Goal: Find specific page/section: Find specific page/section

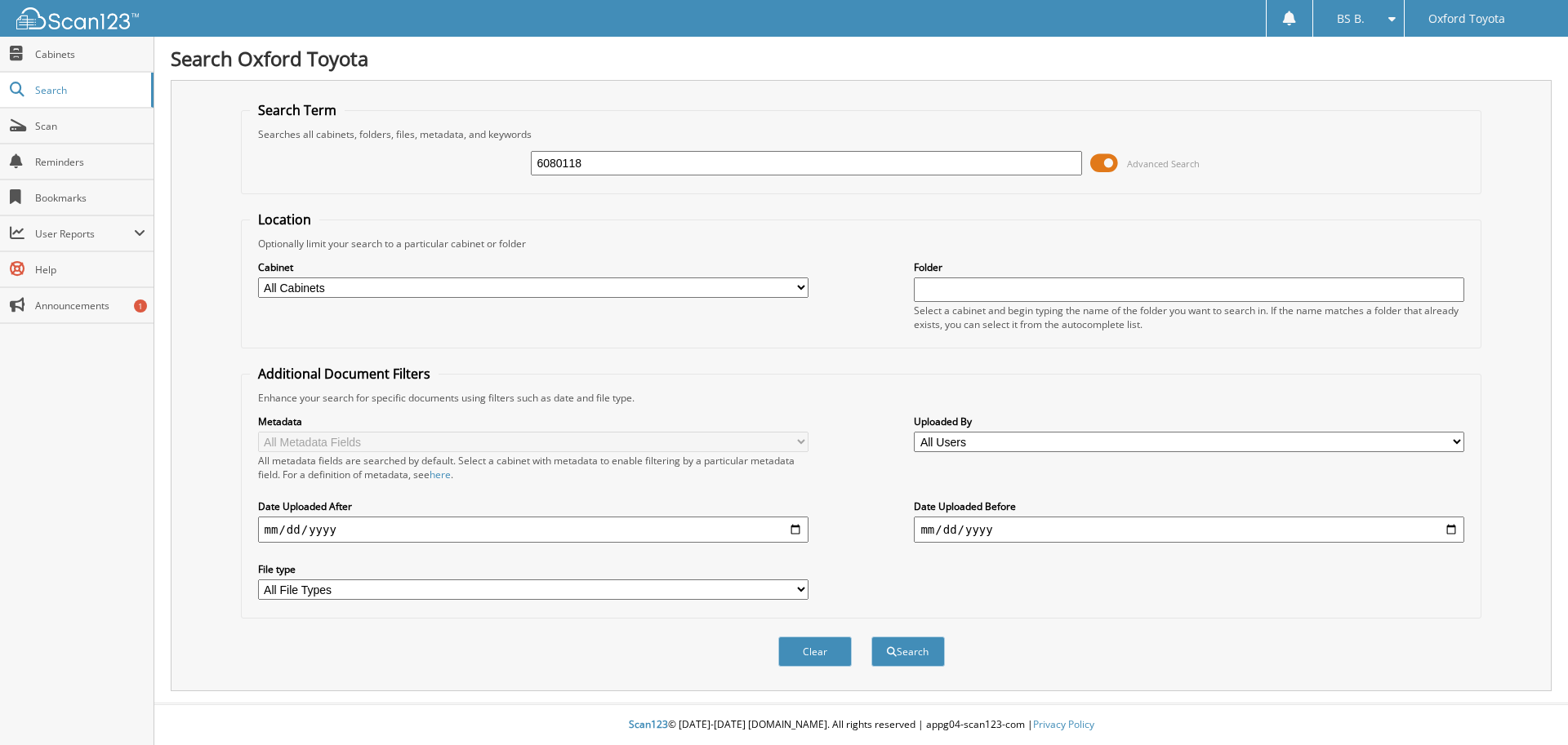
type input "6080118"
click at [871, 636] on button "Search" at bounding box center [907, 651] width 73 height 30
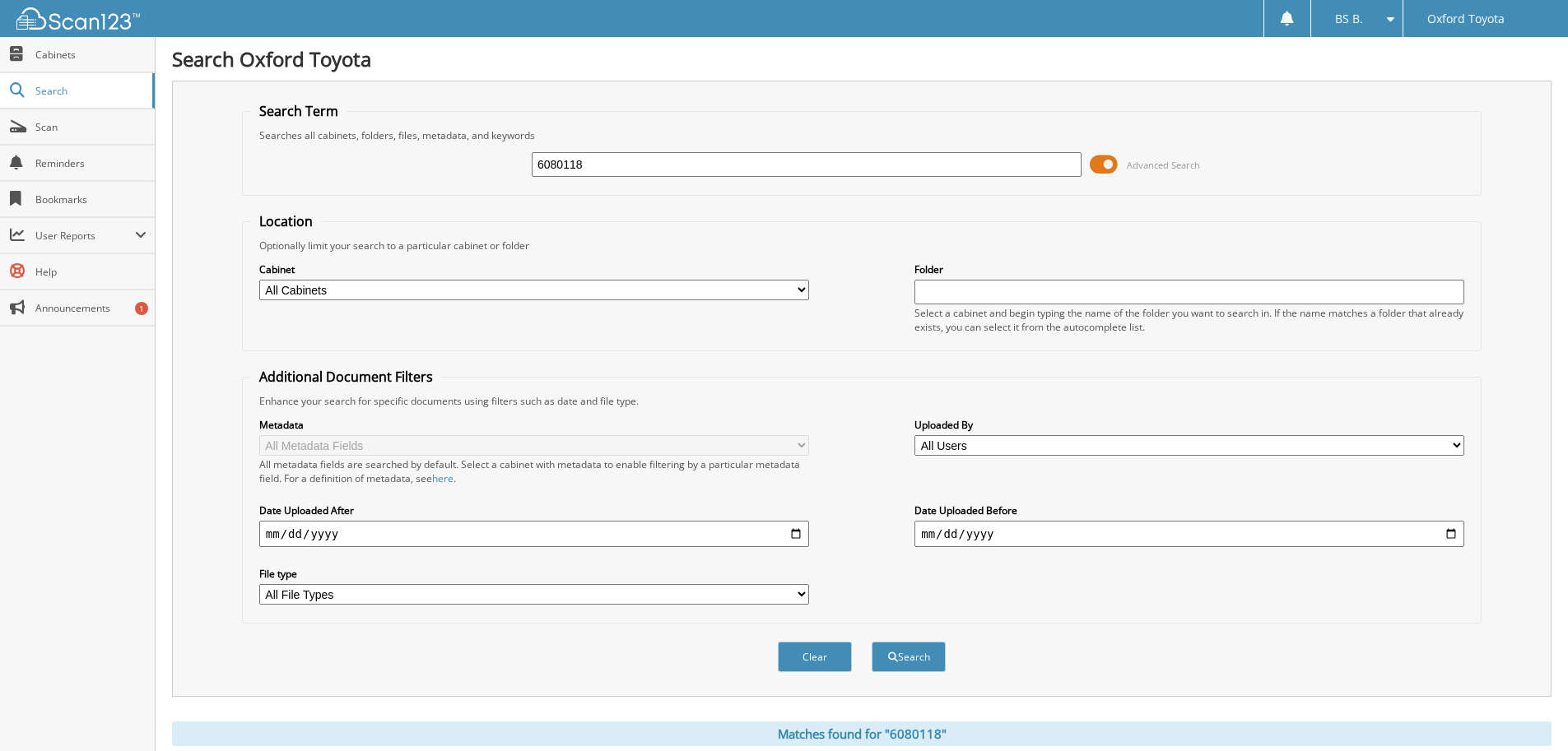
click at [1109, 163] on span at bounding box center [1104, 165] width 28 height 25
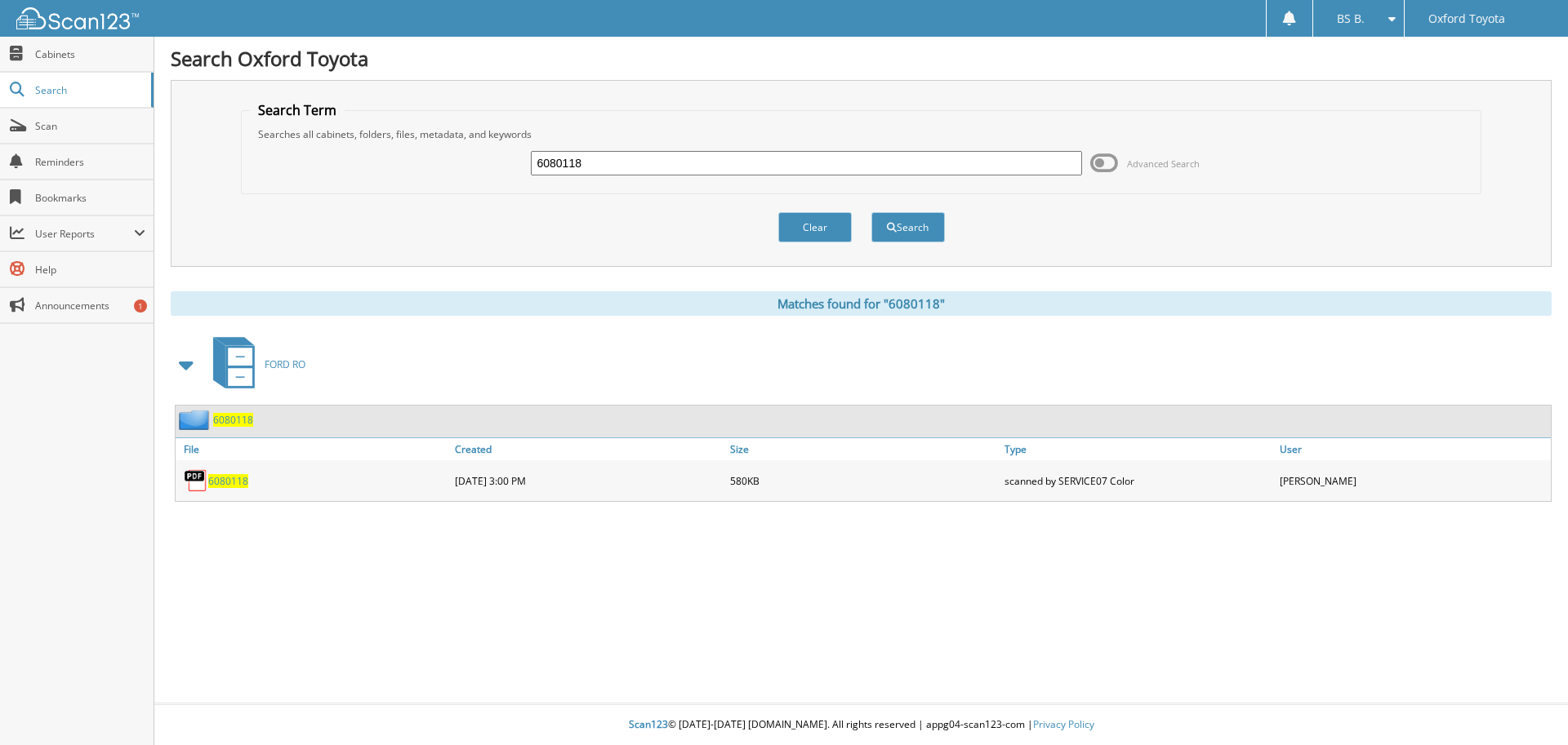
click at [224, 484] on span "6080118" at bounding box center [228, 481] width 40 height 14
click at [614, 164] on input "6080118" at bounding box center [805, 164] width 550 height 25
type input "6083572"
click at [871, 212] on button "Search" at bounding box center [907, 227] width 73 height 30
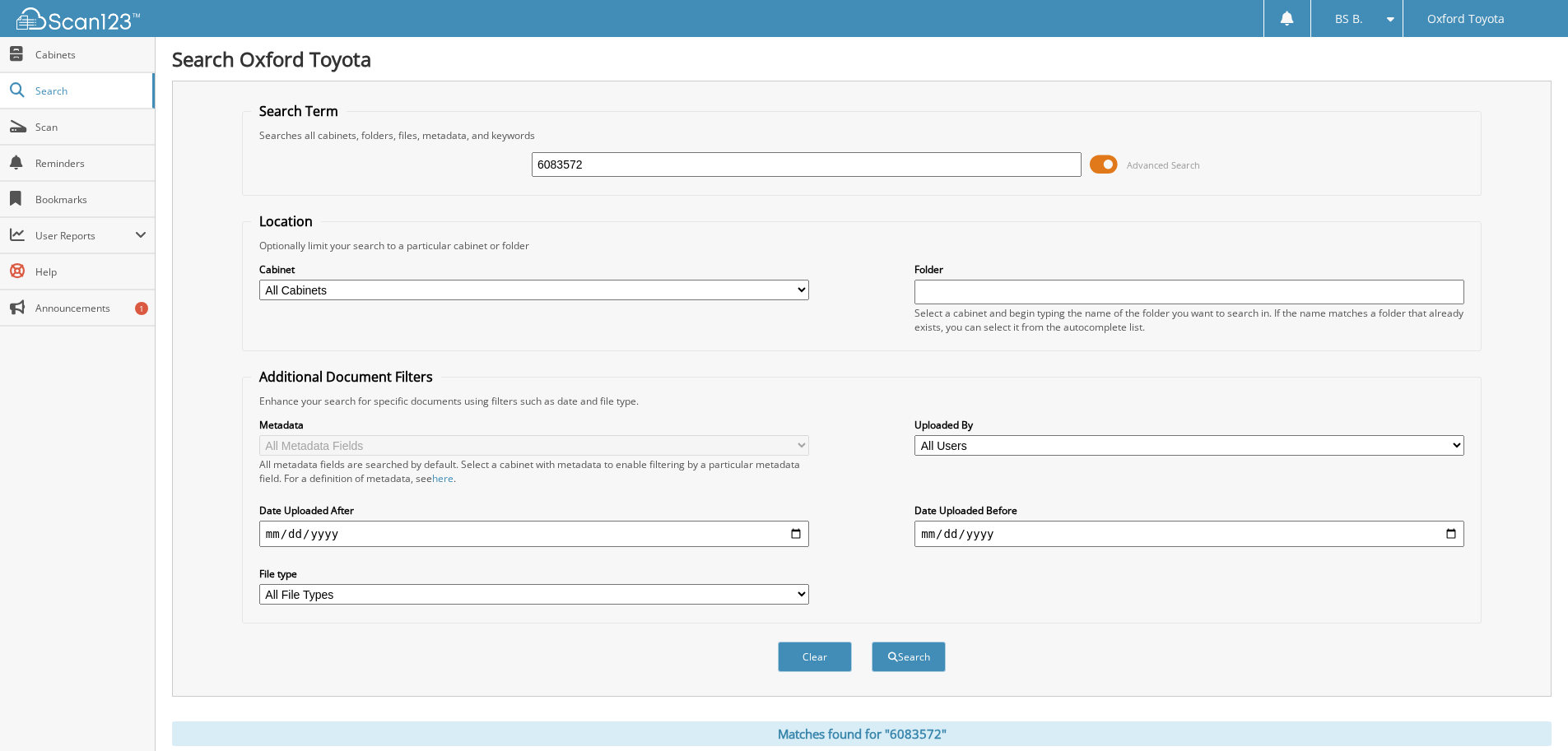
click at [1092, 166] on span at bounding box center [1104, 165] width 28 height 25
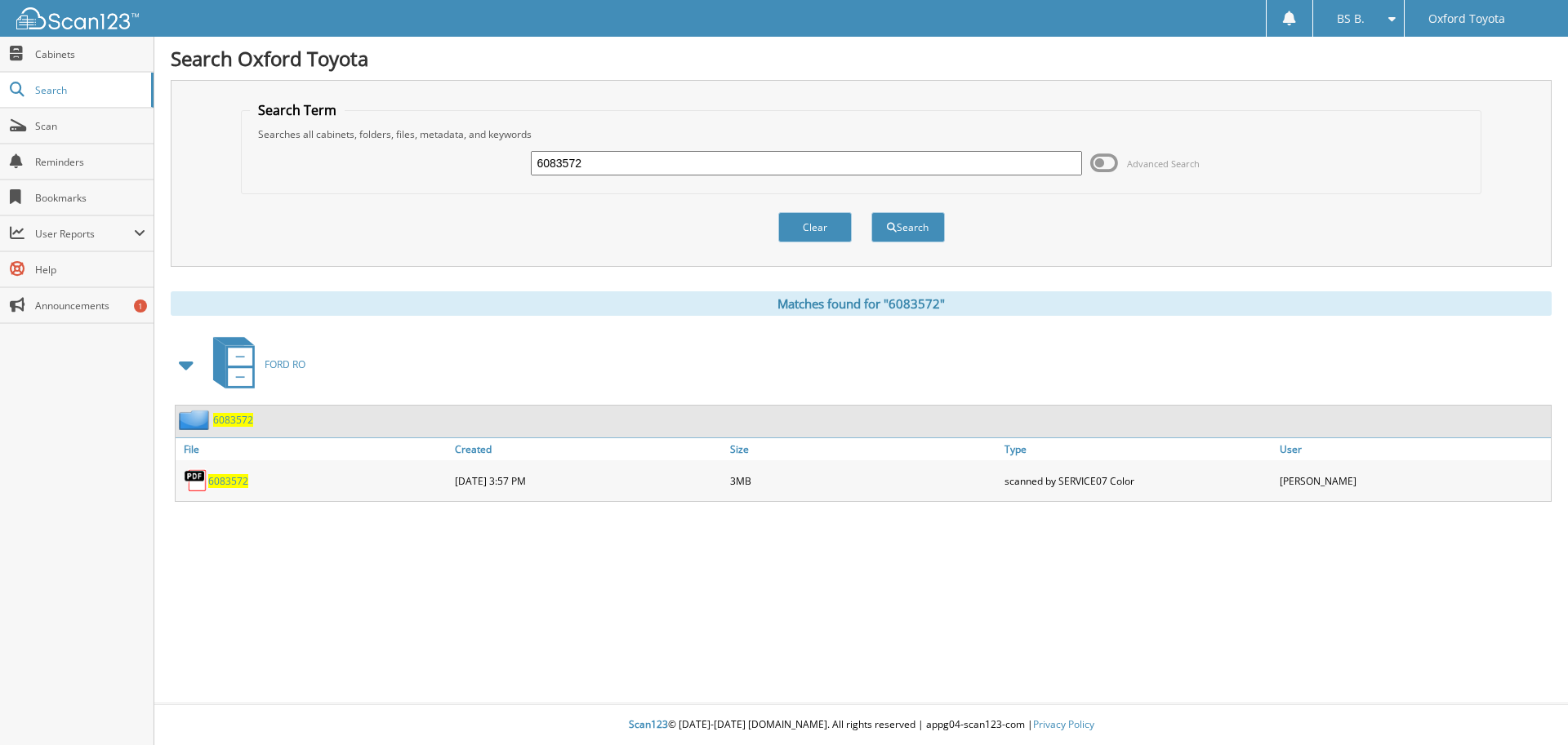
click at [225, 477] on span "6083572" at bounding box center [228, 481] width 40 height 14
